Goal: Navigation & Orientation: Find specific page/section

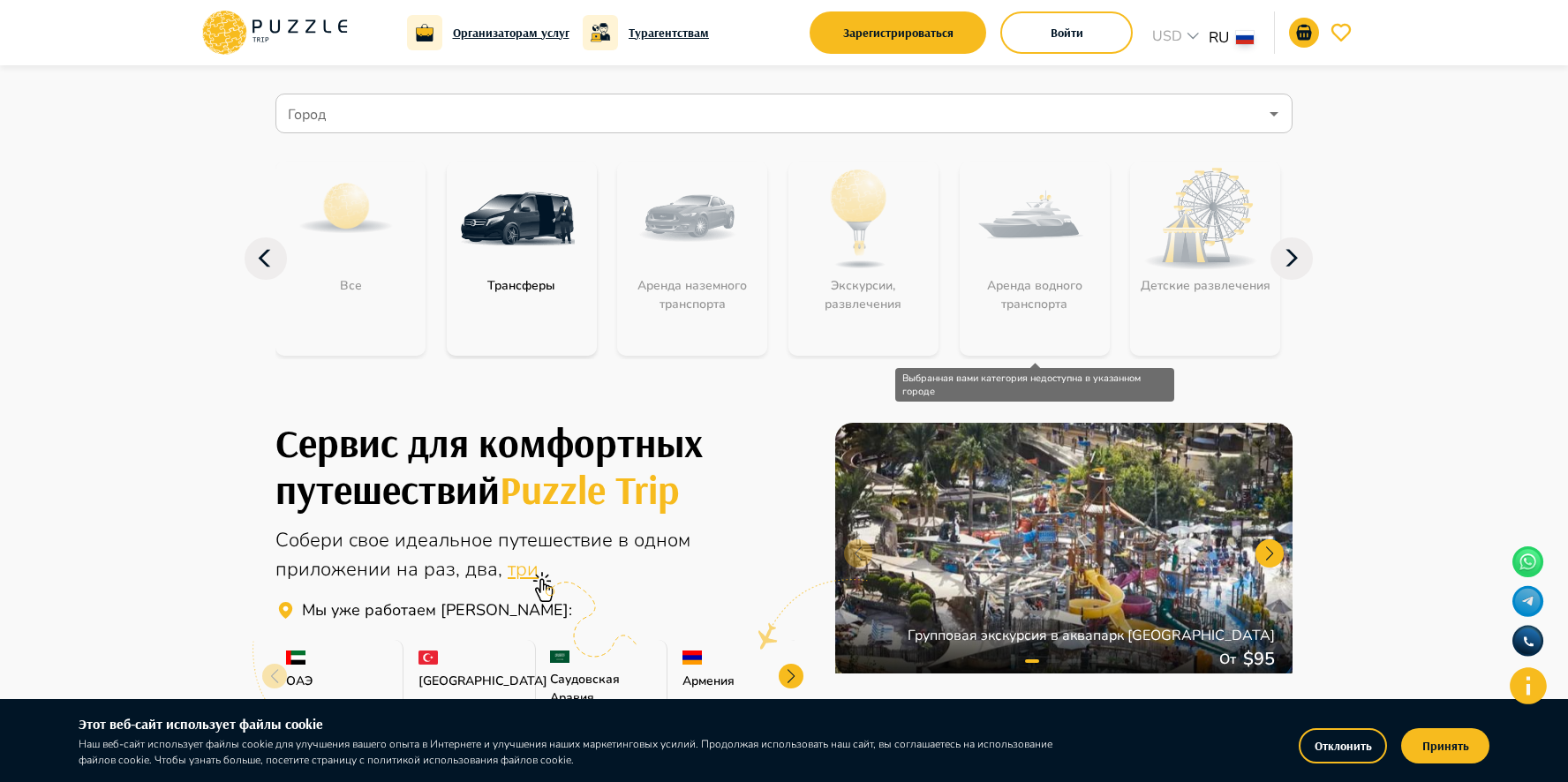
scroll to position [97, 0]
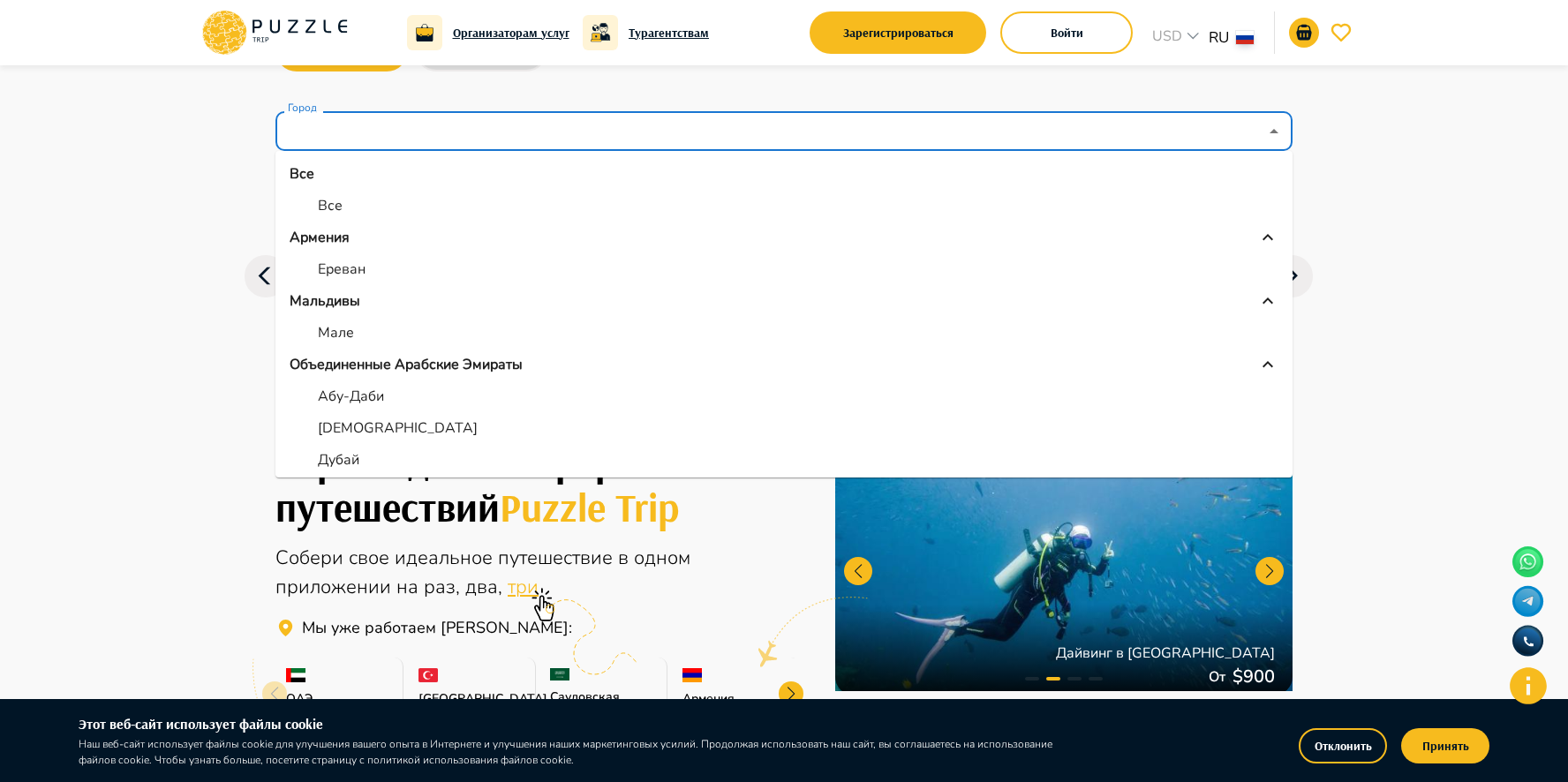
click at [1083, 139] on input "Город" at bounding box center [770, 131] width 973 height 34
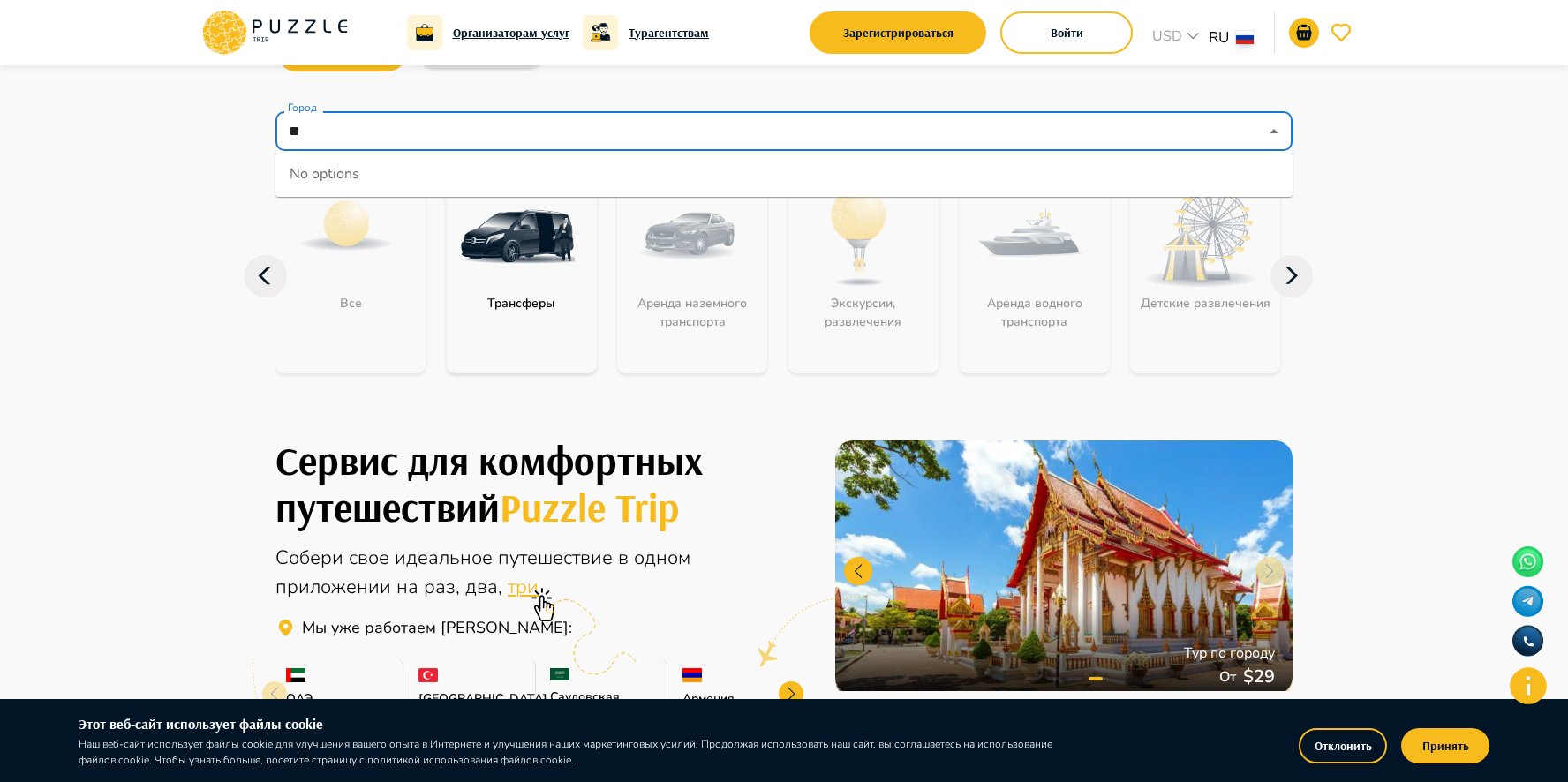
type input "*"
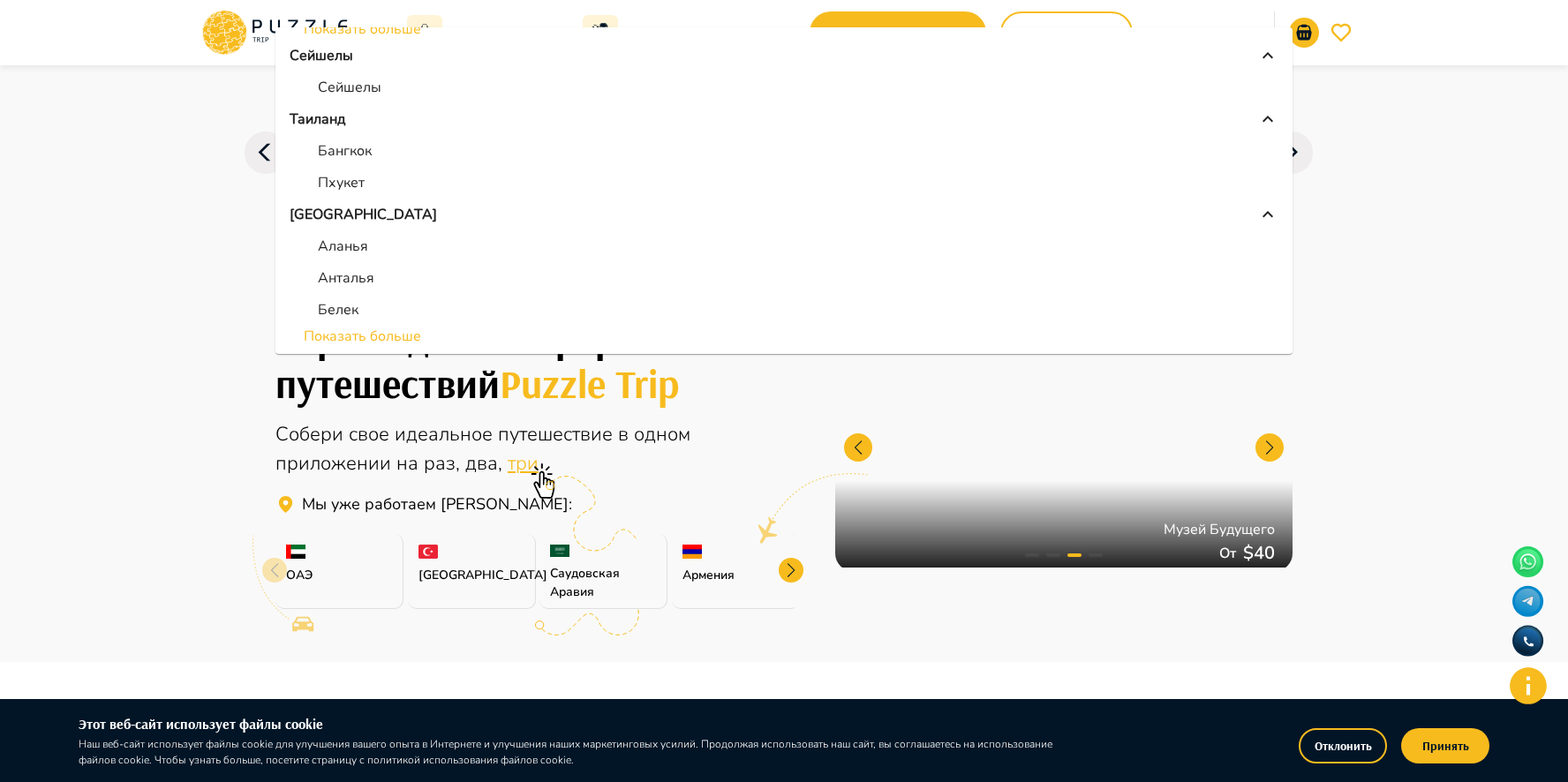
scroll to position [222, 0]
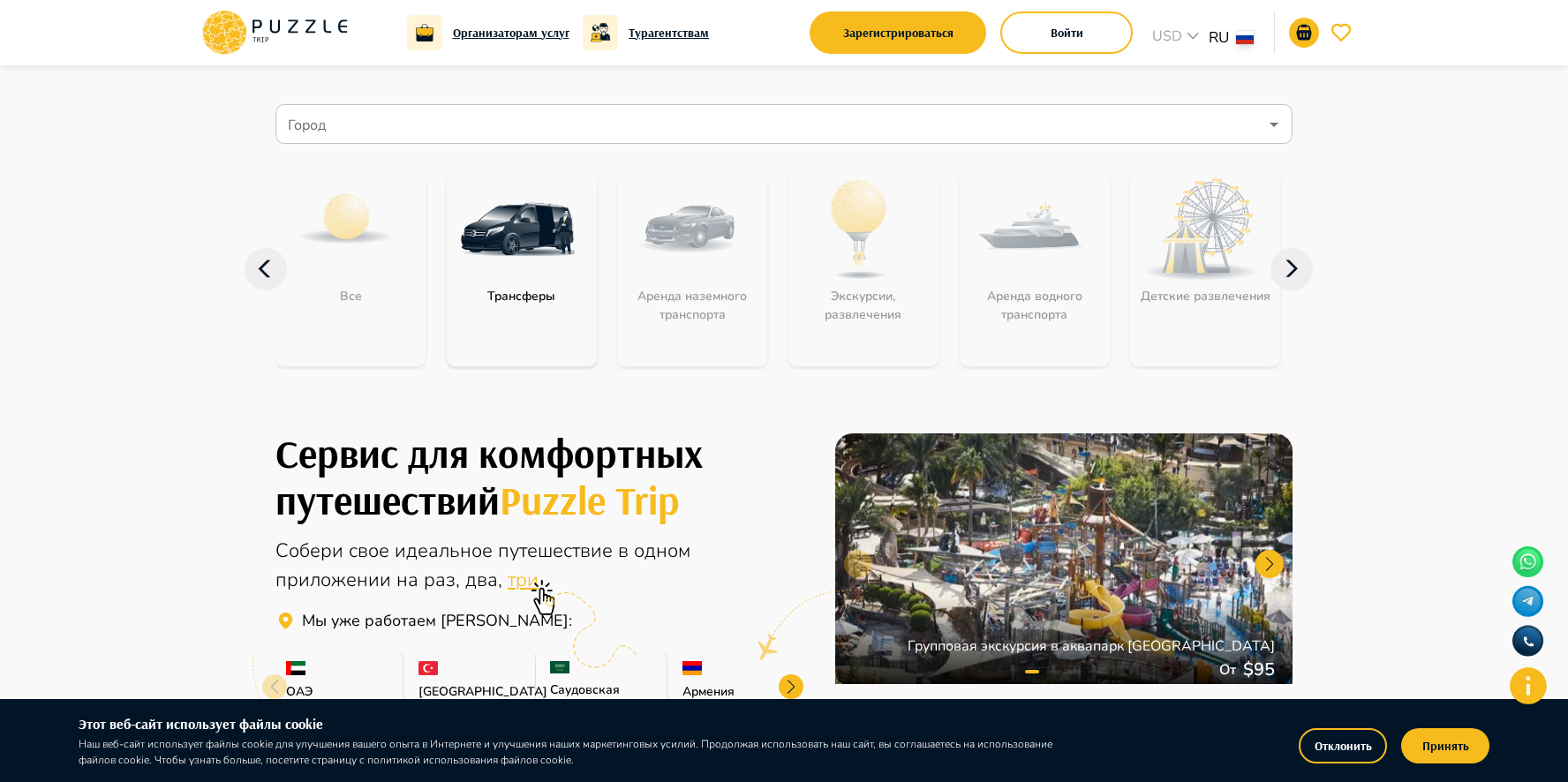
scroll to position [91, 0]
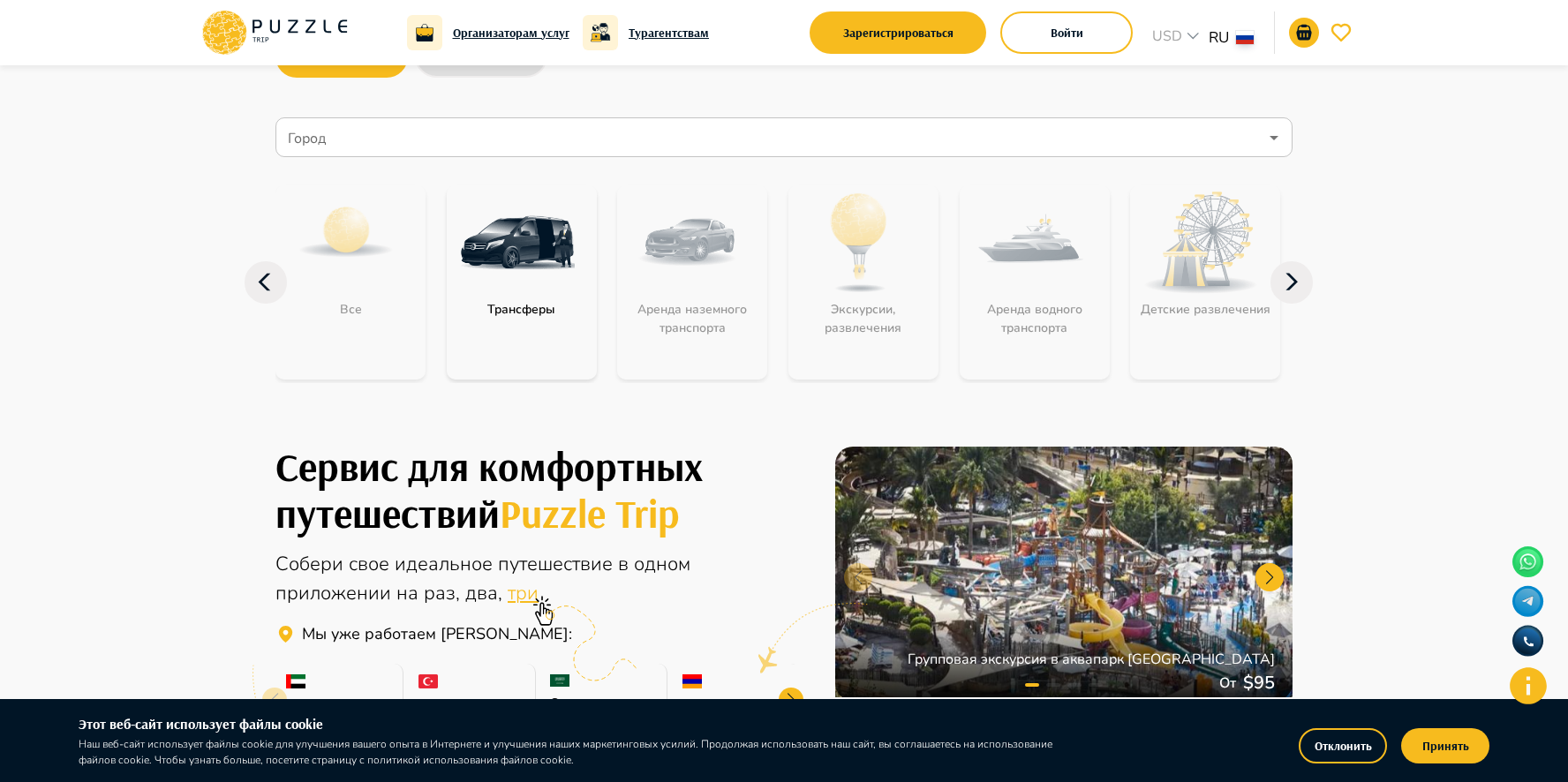
click at [1296, 278] on icon at bounding box center [1291, 282] width 42 height 42
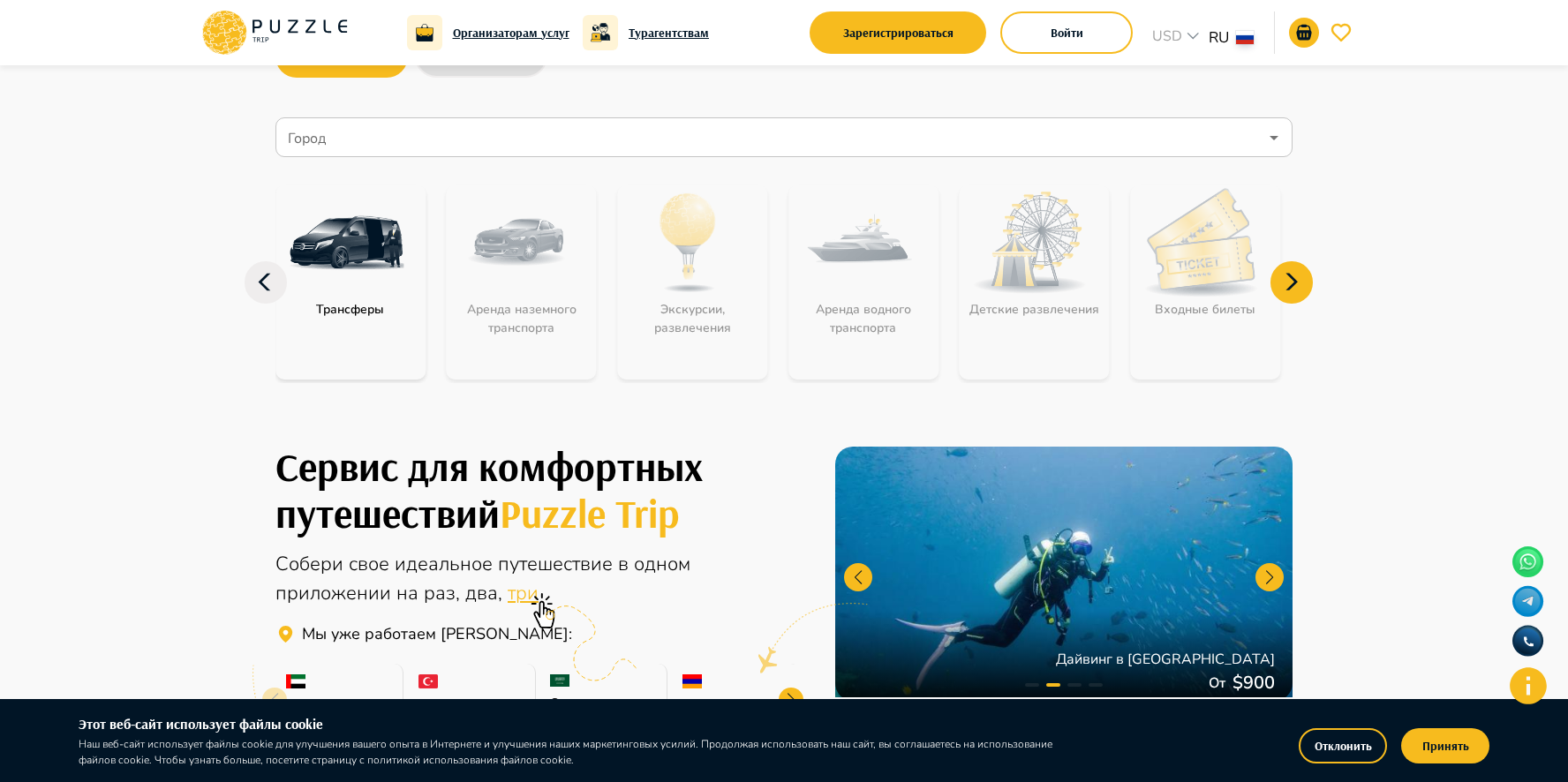
click at [1296, 279] on icon at bounding box center [1291, 282] width 42 height 42
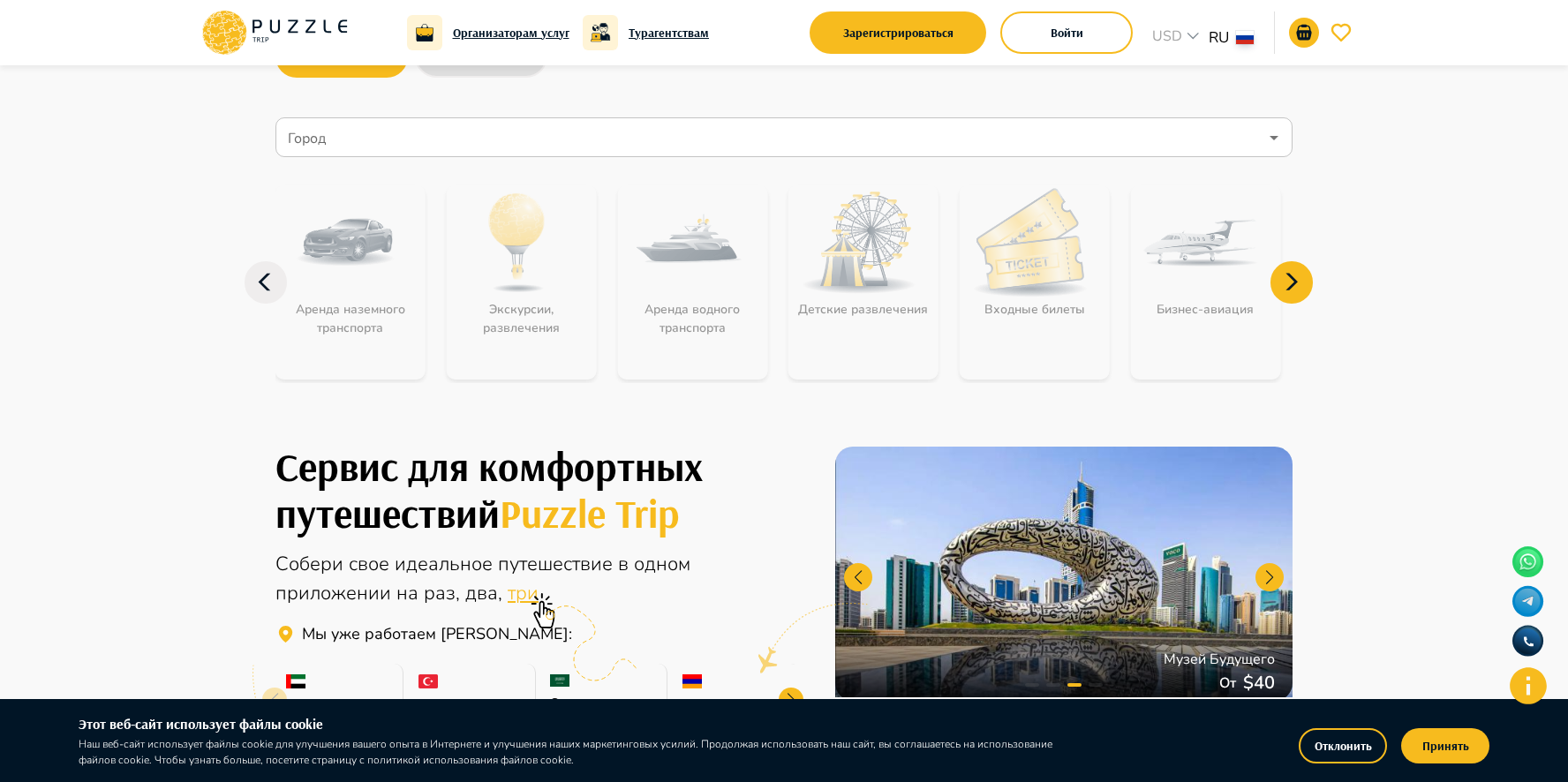
click at [1296, 279] on icon at bounding box center [1291, 282] width 42 height 42
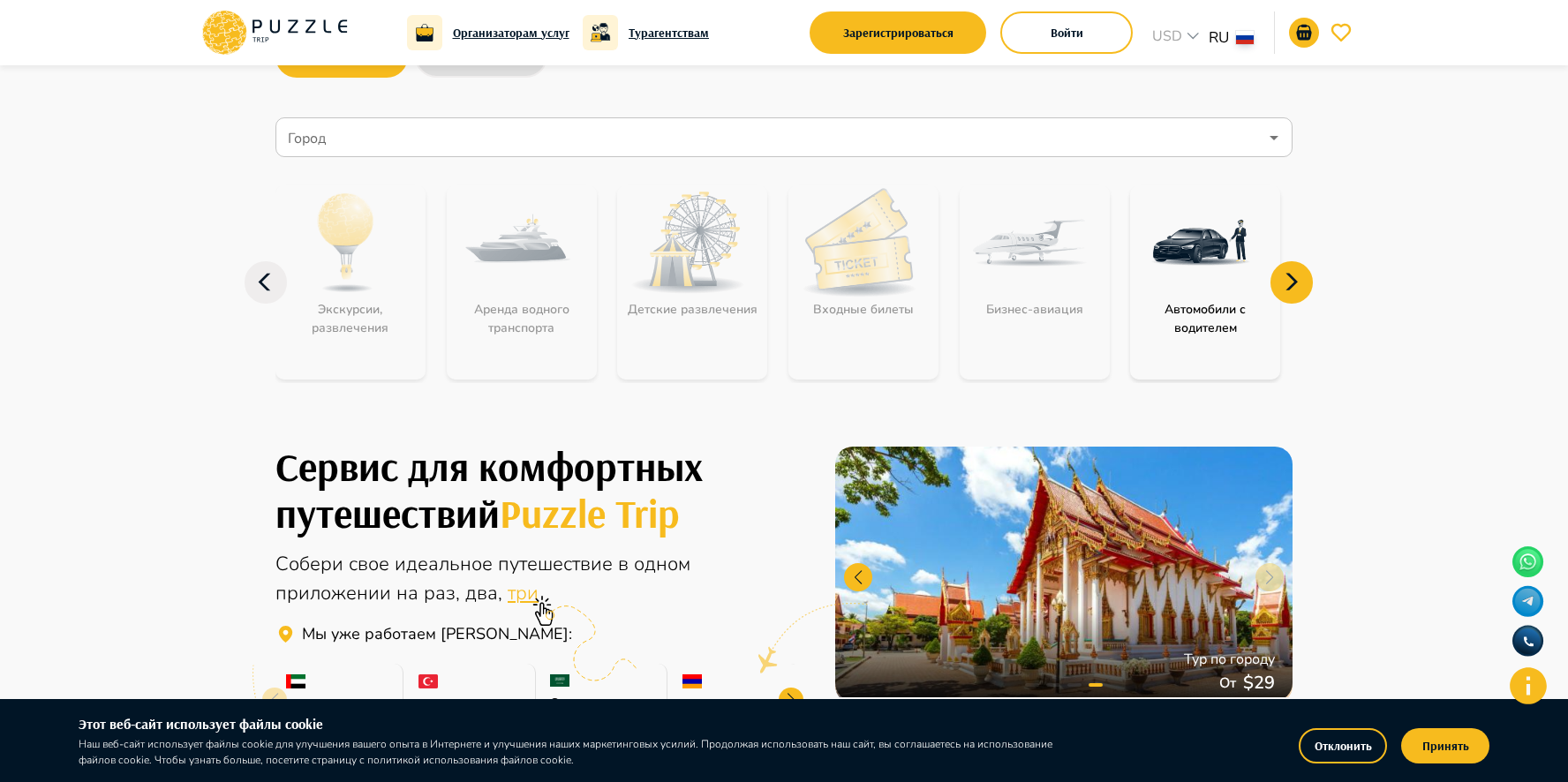
click at [1296, 279] on icon at bounding box center [1291, 282] width 42 height 42
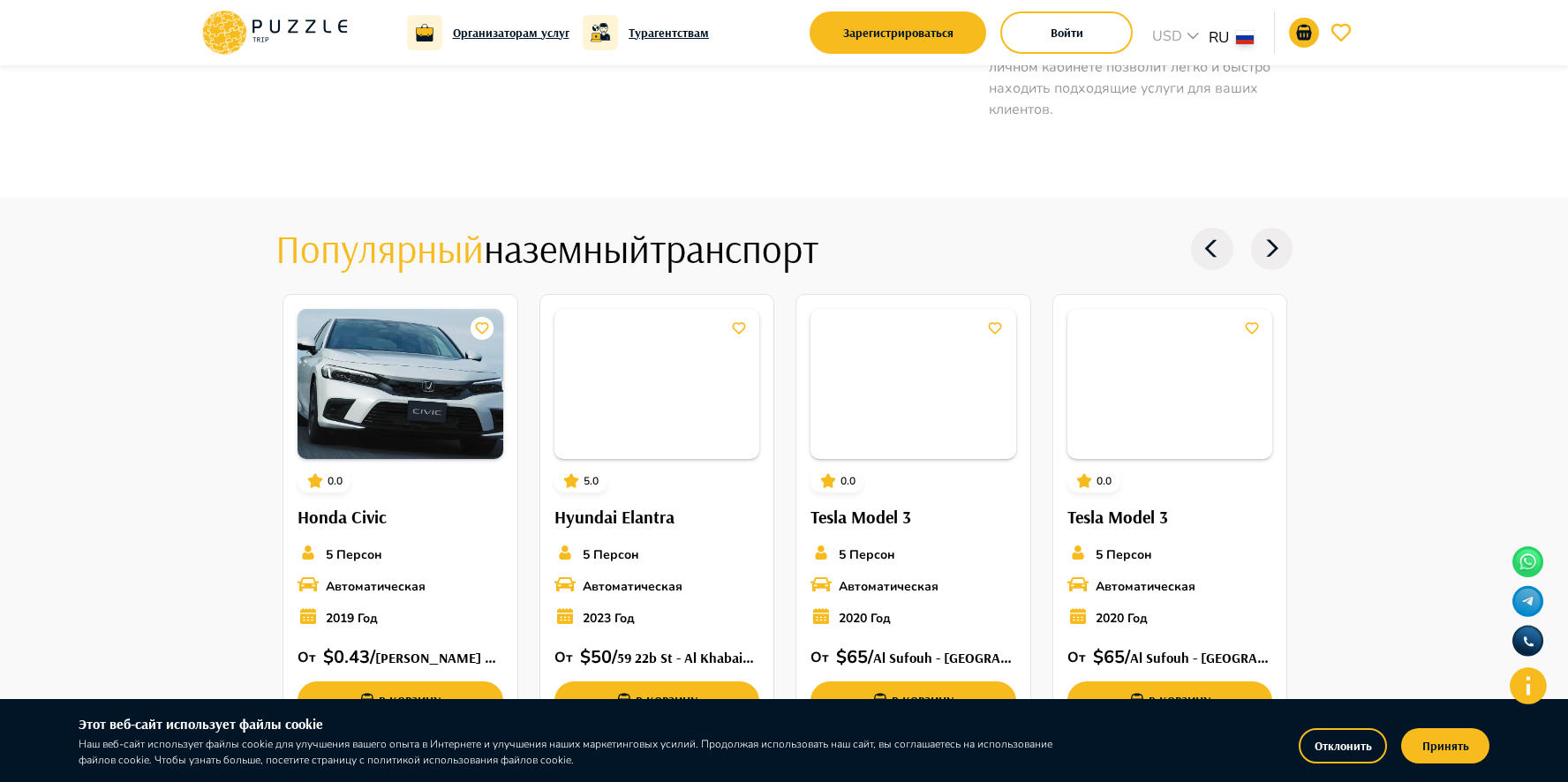
scroll to position [1762, 0]
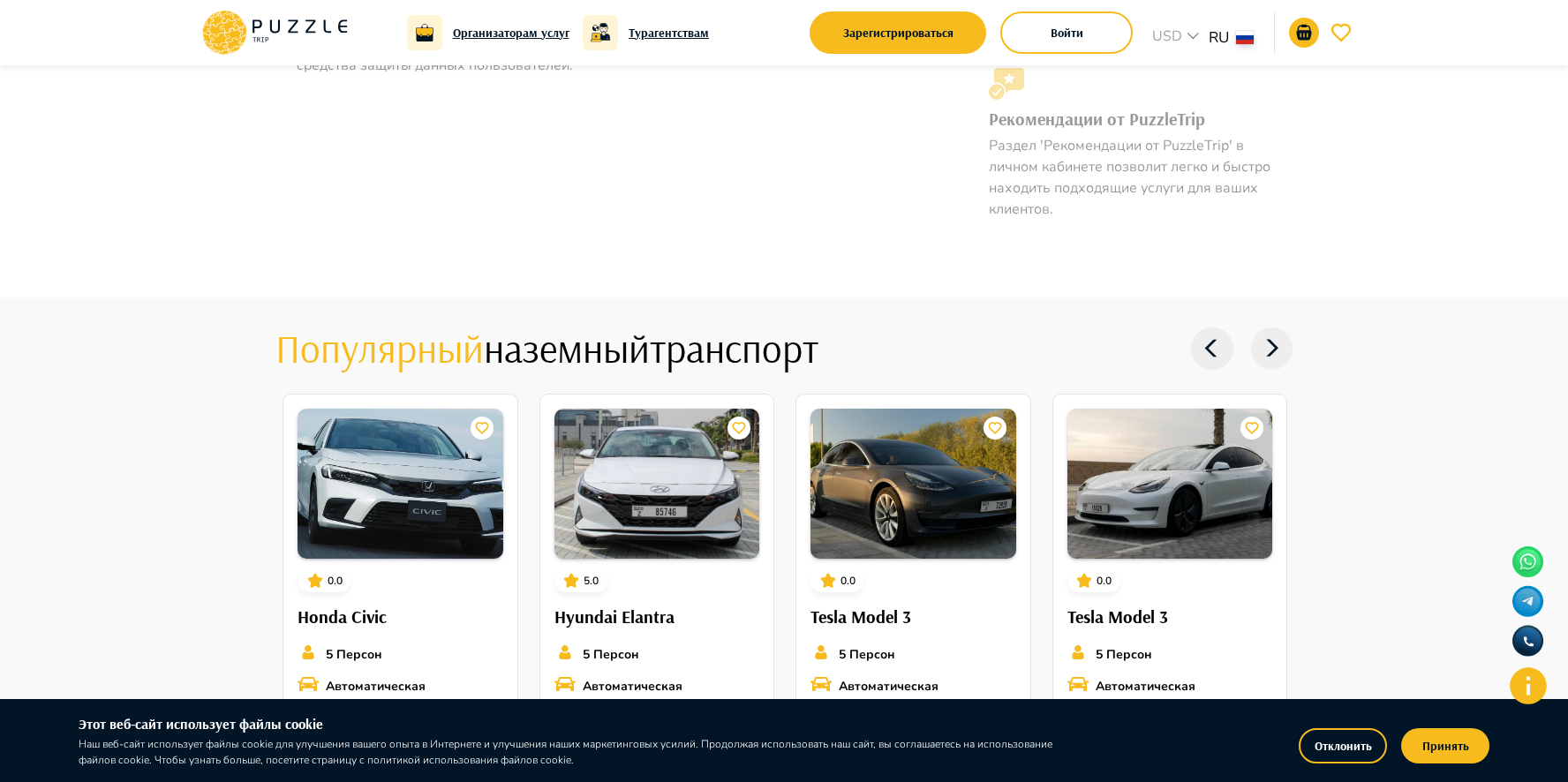
click at [656, 30] on h6 "Турагентствам" at bounding box center [668, 33] width 80 height 20
